Goal: Find specific page/section: Find specific page/section

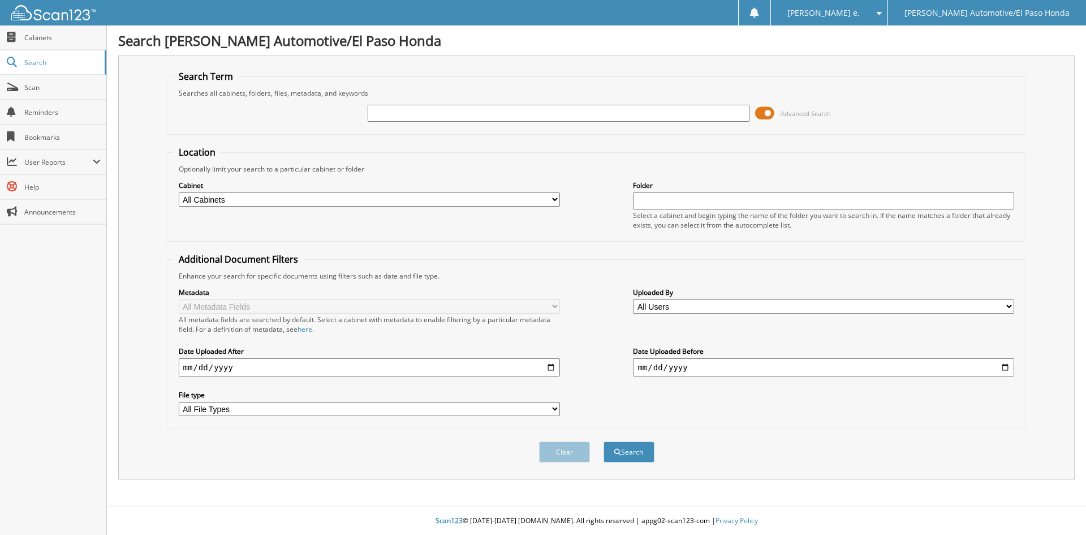
click at [392, 111] on input "text" at bounding box center [558, 113] width 381 height 17
type input "52029A"
click at [632, 457] on button "Search" at bounding box center [629, 451] width 51 height 21
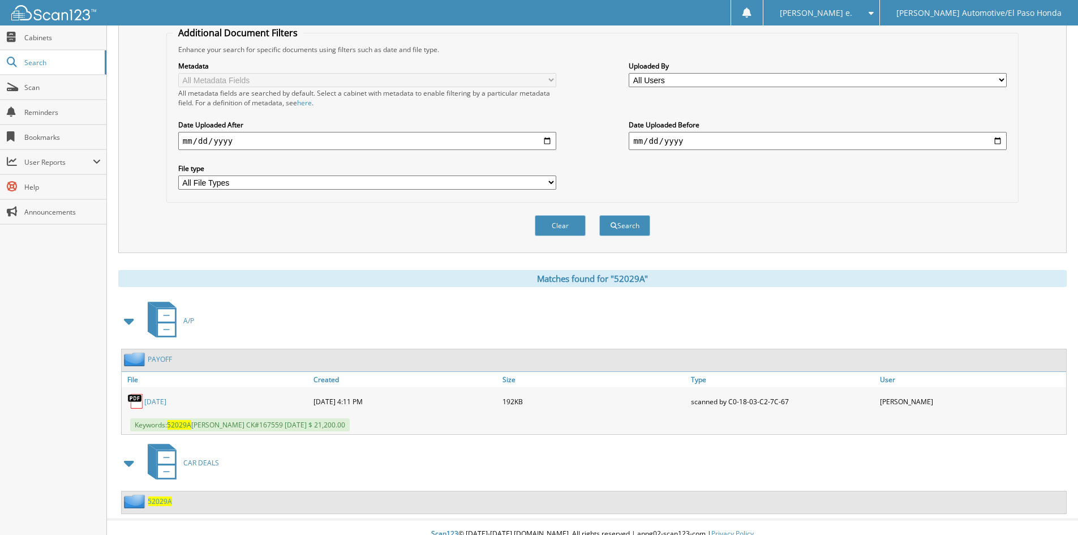
scroll to position [240, 0]
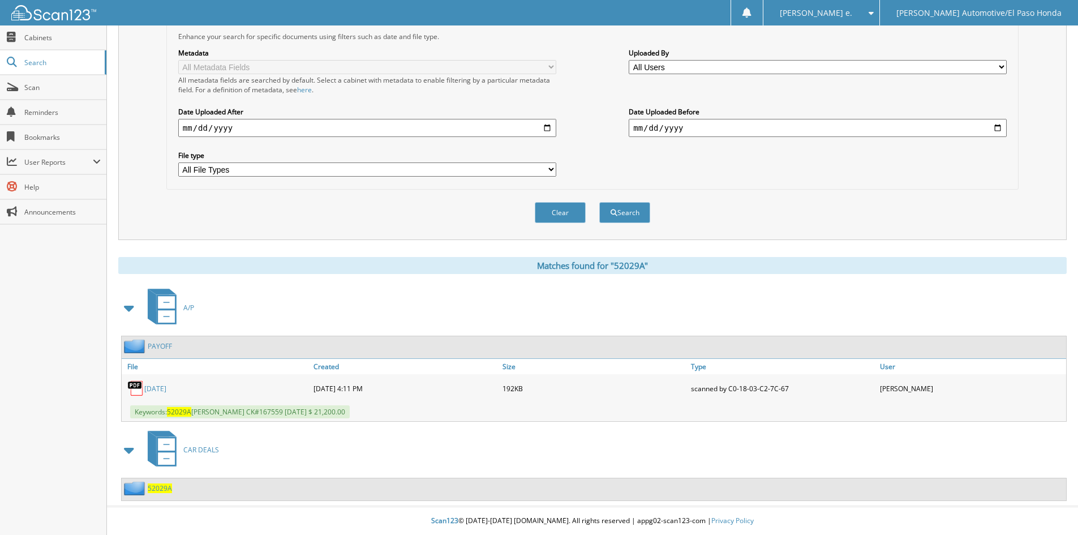
click at [156, 487] on span "52029A" at bounding box center [160, 488] width 24 height 10
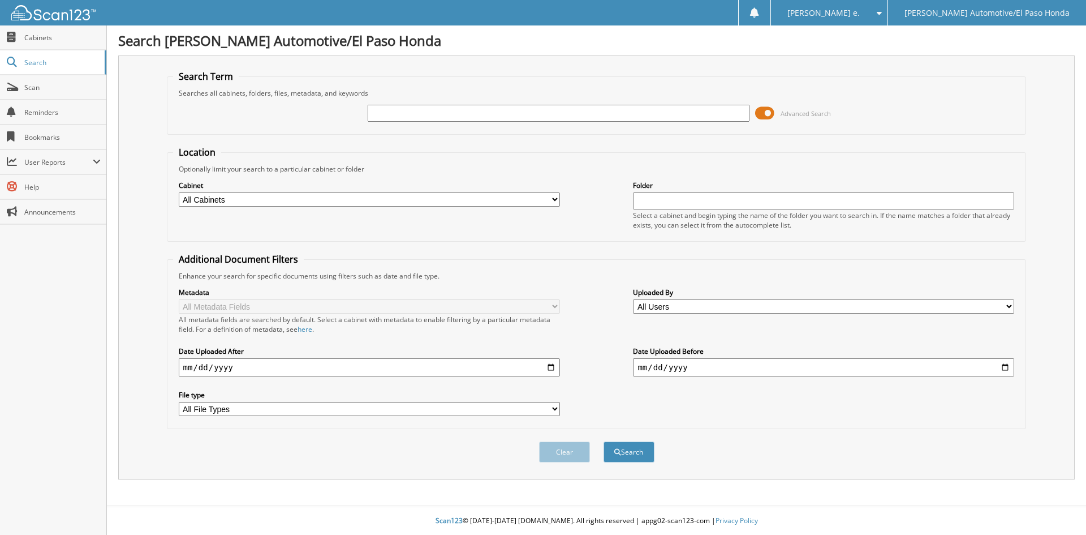
click at [420, 115] on input "text" at bounding box center [558, 113] width 381 height 17
click at [414, 113] on input "text" at bounding box center [558, 113] width 381 height 17
type input "52300"
click at [624, 449] on button "Search" at bounding box center [629, 451] width 51 height 21
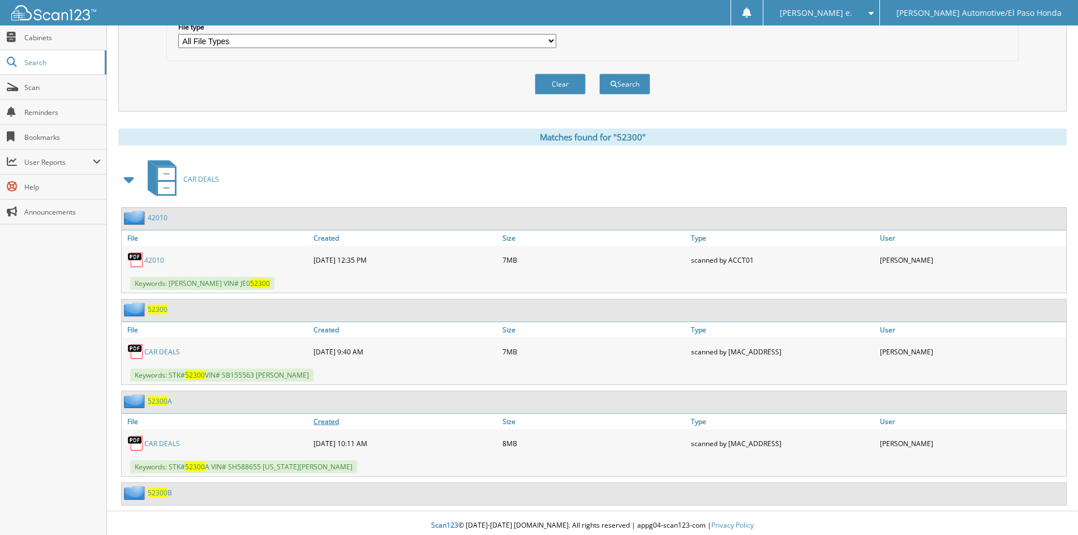
scroll to position [373, 0]
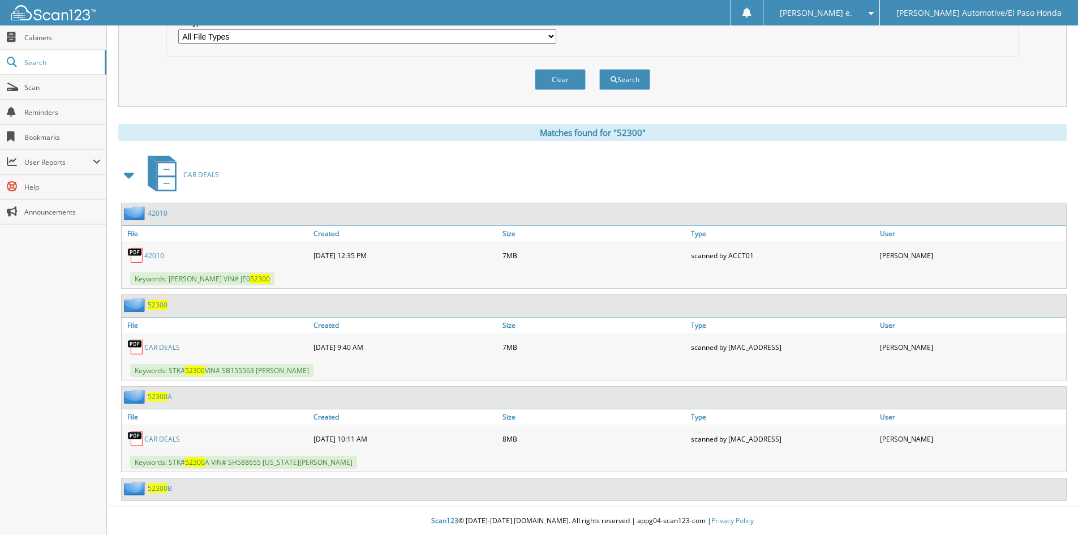
click at [157, 303] on span "52300" at bounding box center [158, 305] width 20 height 10
